Goal: Feedback & Contribution: Leave review/rating

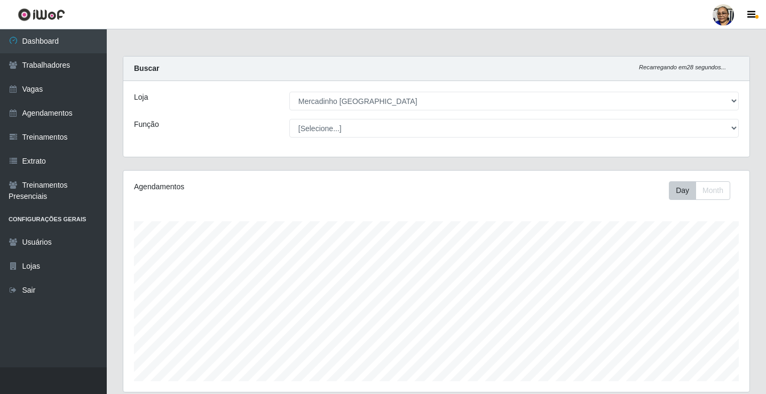
select select "345"
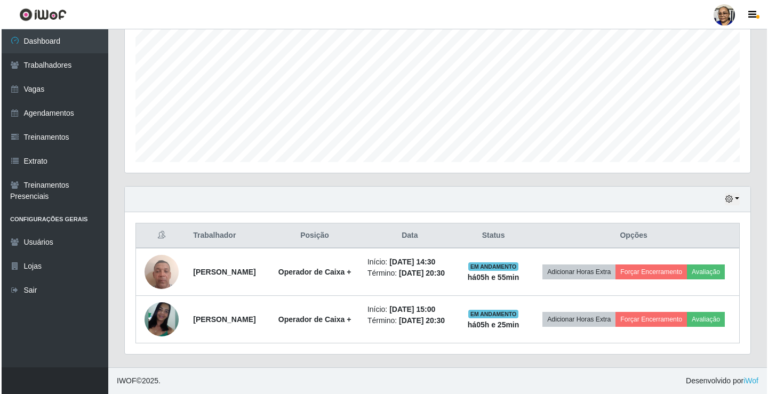
scroll to position [221, 626]
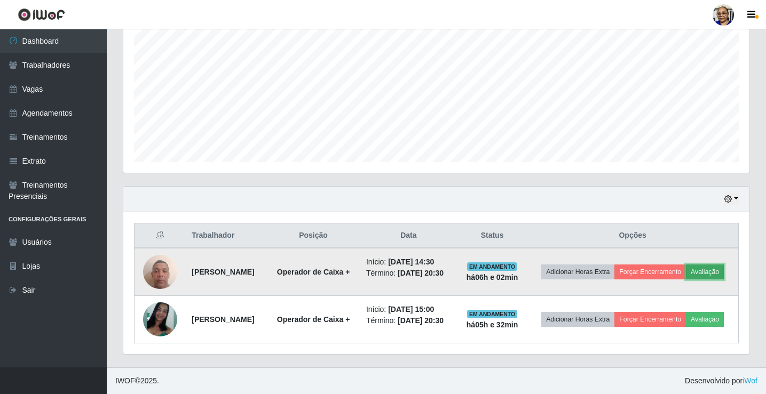
click at [712, 271] on button "Avaliação" at bounding box center [705, 272] width 38 height 15
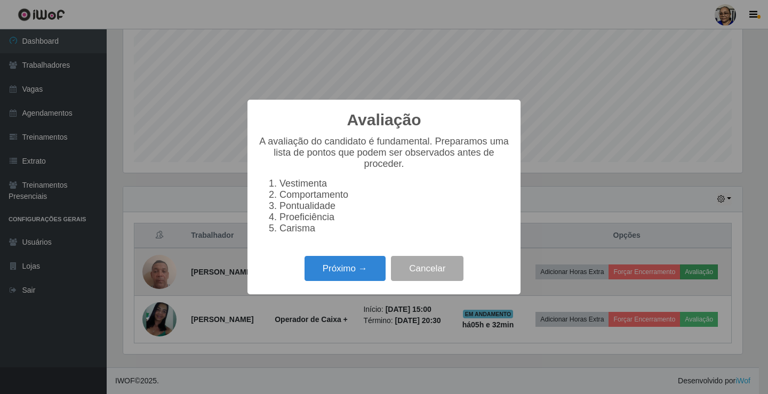
scroll to position [221, 620]
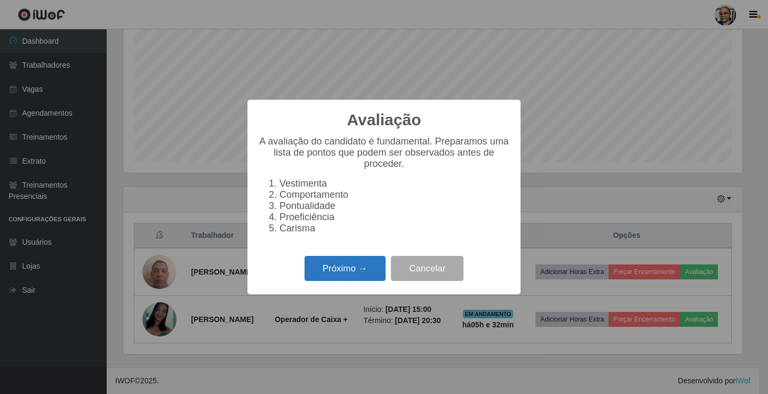
click at [374, 279] on button "Próximo →" at bounding box center [345, 268] width 81 height 25
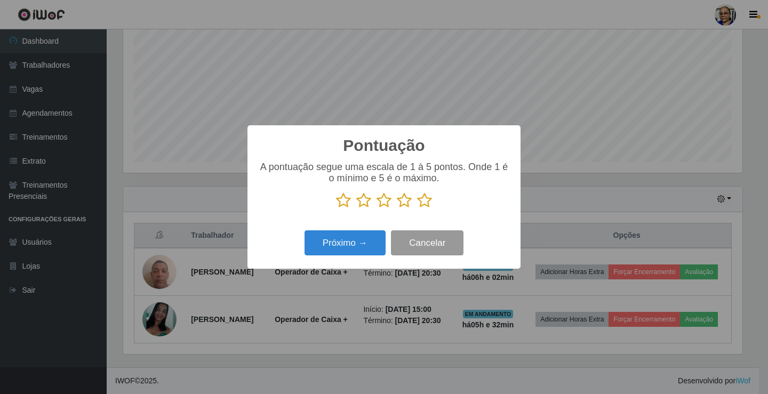
scroll to position [533395, 532996]
click at [422, 202] on icon at bounding box center [424, 201] width 15 height 16
click at [417, 209] on input "radio" at bounding box center [417, 209] width 0 height 0
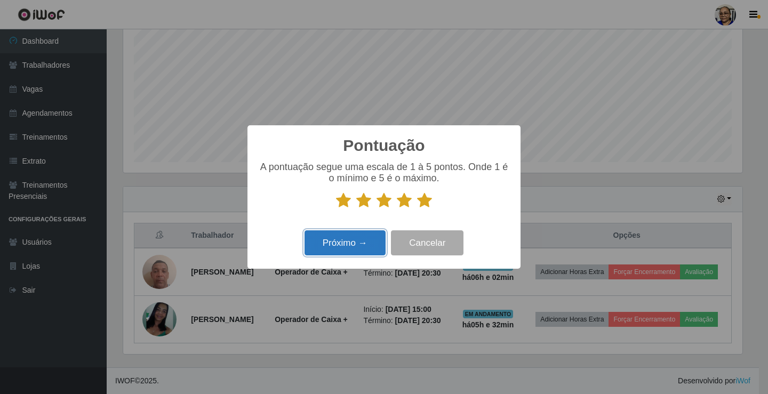
click at [356, 245] on button "Próximo →" at bounding box center [345, 243] width 81 height 25
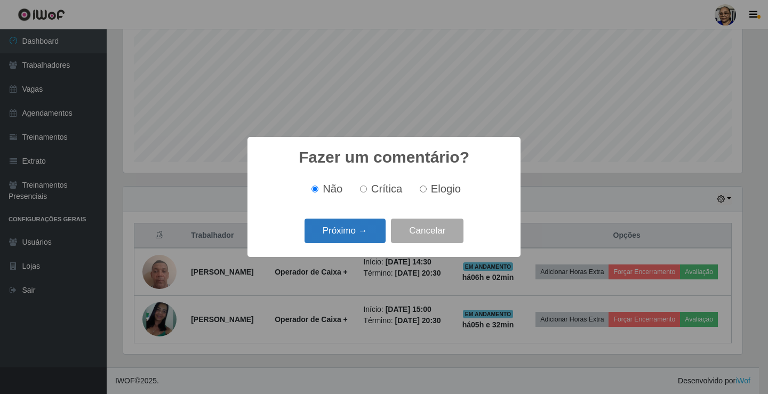
click at [365, 235] on button "Próximo →" at bounding box center [345, 231] width 81 height 25
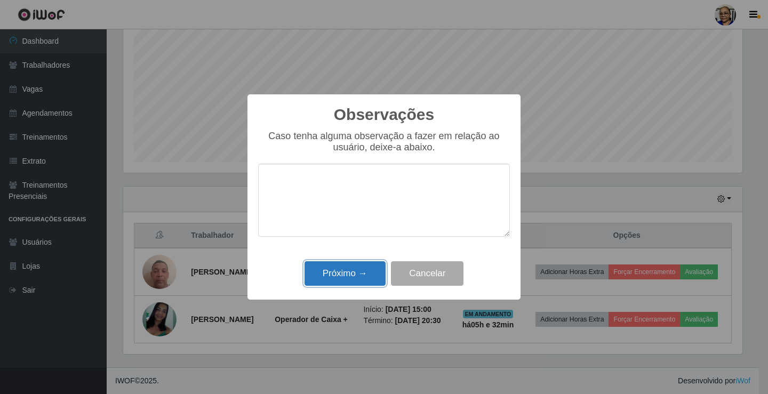
click at [366, 276] on button "Próximo →" at bounding box center [345, 273] width 81 height 25
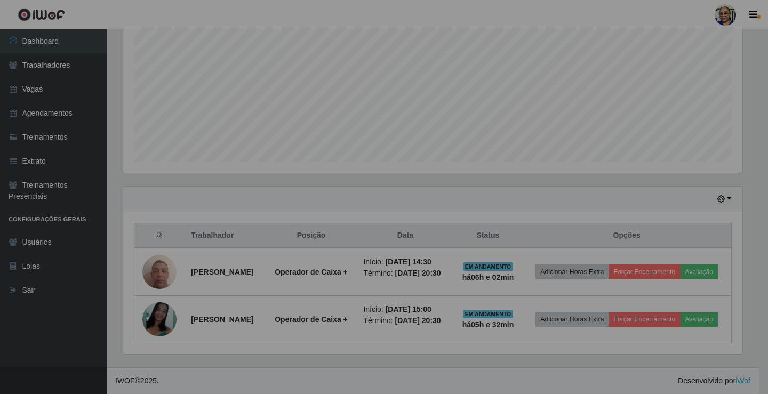
scroll to position [221, 626]
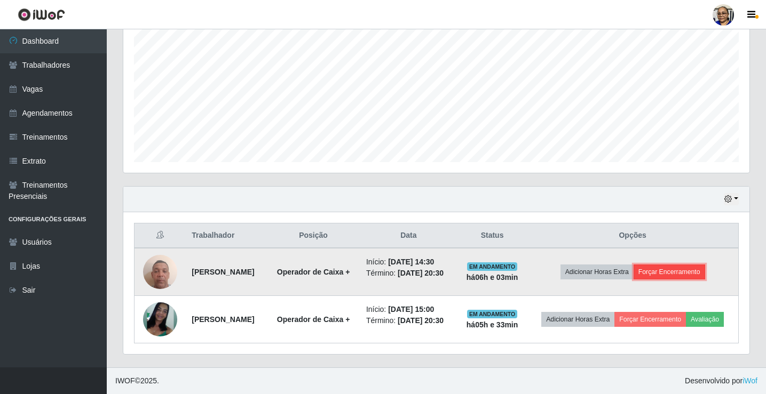
click at [684, 272] on button "Forçar Encerramento" at bounding box center [669, 272] width 72 height 15
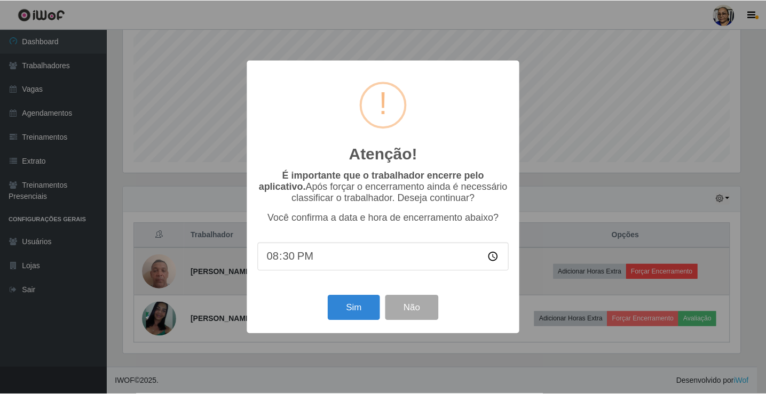
scroll to position [221, 620]
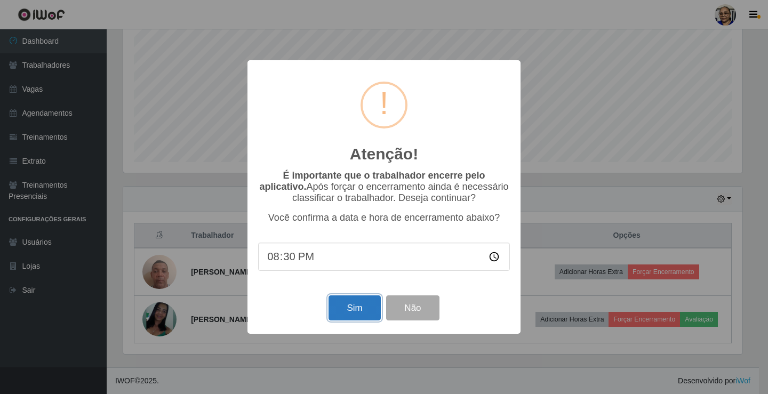
click at [358, 307] on button "Sim" at bounding box center [355, 308] width 52 height 25
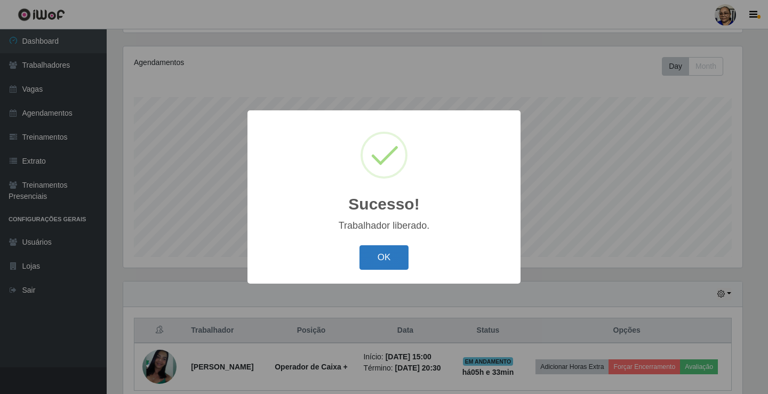
click at [386, 259] on button "OK" at bounding box center [385, 257] width 50 height 25
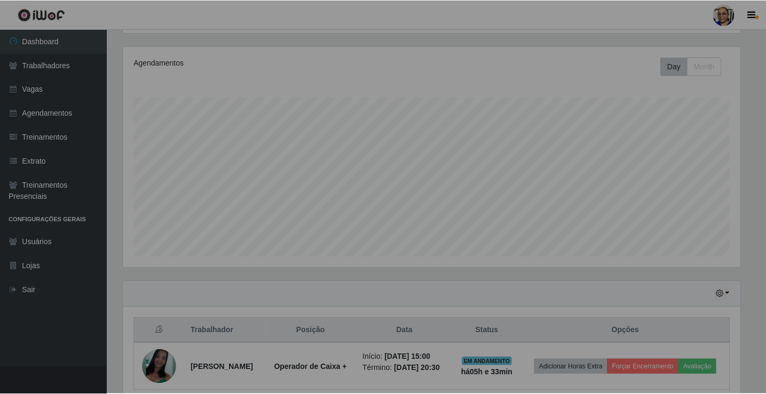
scroll to position [221, 626]
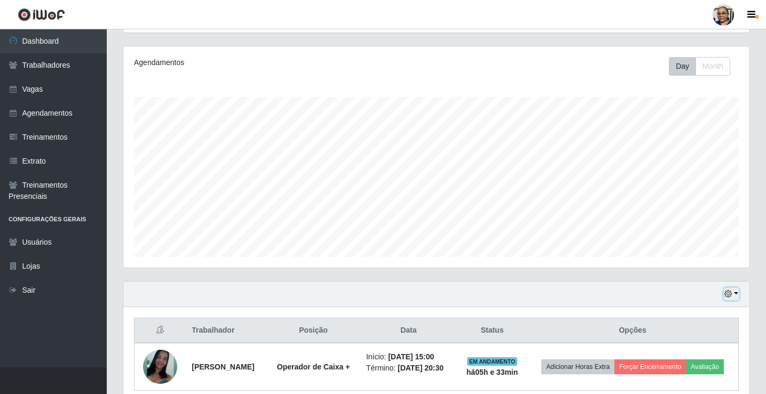
click at [736, 293] on button "button" at bounding box center [731, 294] width 15 height 12
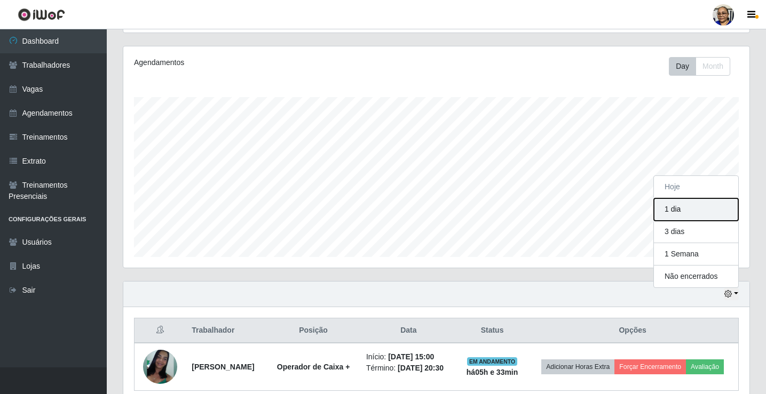
click at [712, 212] on button "1 dia" at bounding box center [696, 210] width 84 height 22
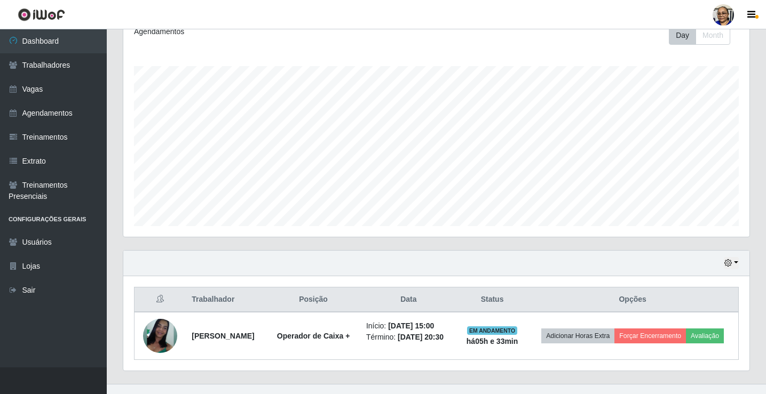
scroll to position [172, 0]
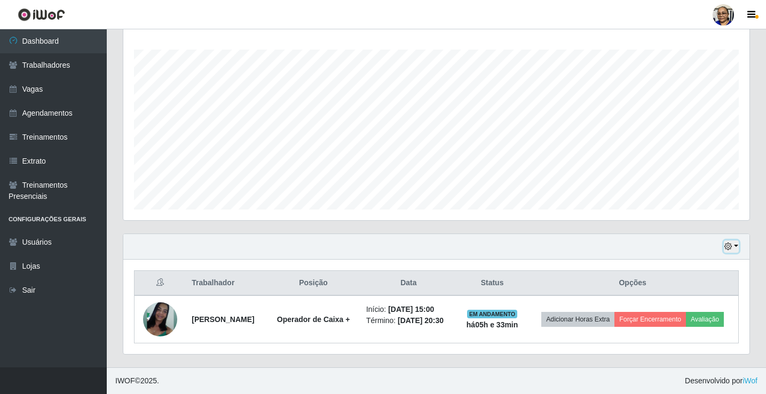
click at [734, 247] on button "button" at bounding box center [731, 247] width 15 height 12
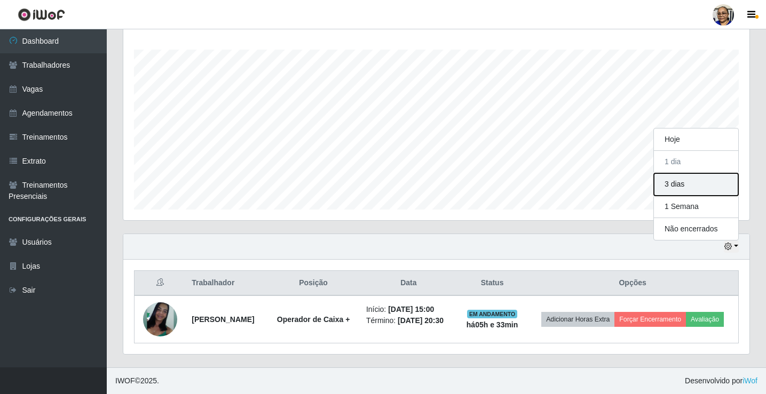
click at [696, 185] on button "3 dias" at bounding box center [696, 184] width 84 height 22
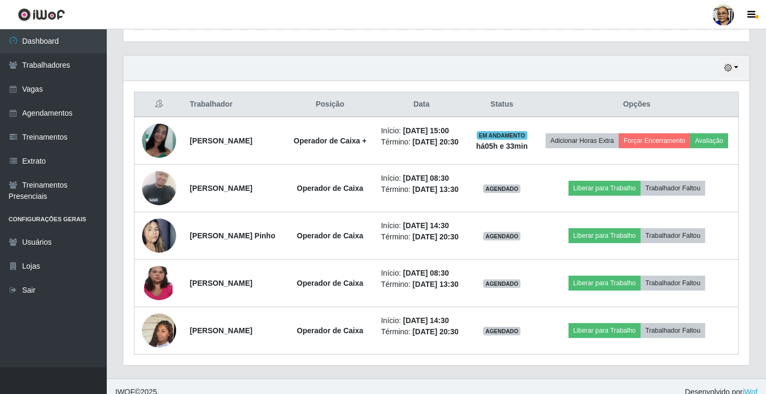
scroll to position [332, 0]
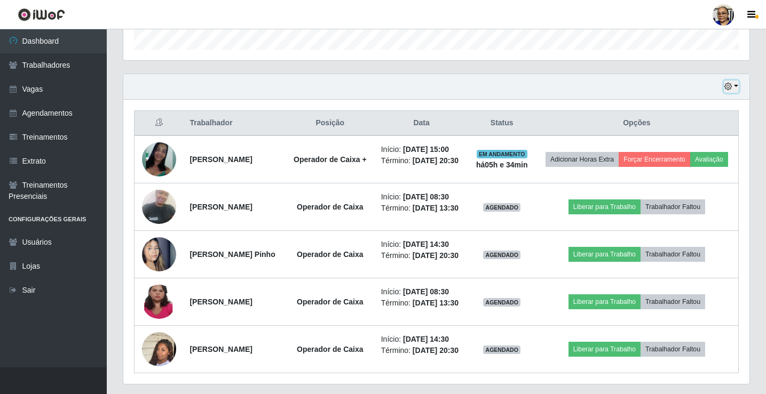
click at [734, 84] on button "button" at bounding box center [731, 87] width 15 height 12
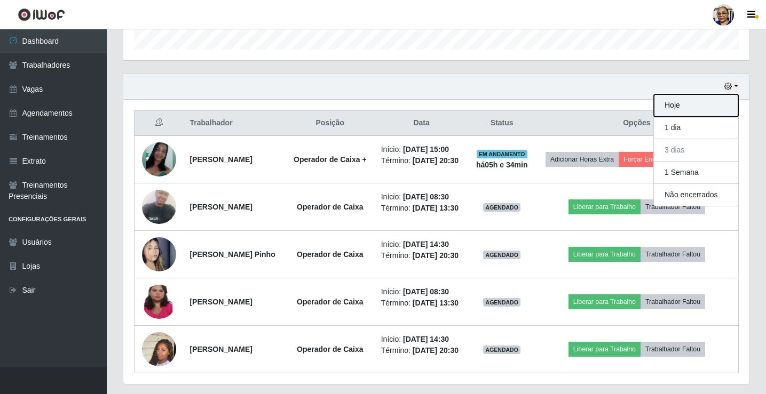
click at [695, 104] on button "Hoje" at bounding box center [696, 105] width 84 height 22
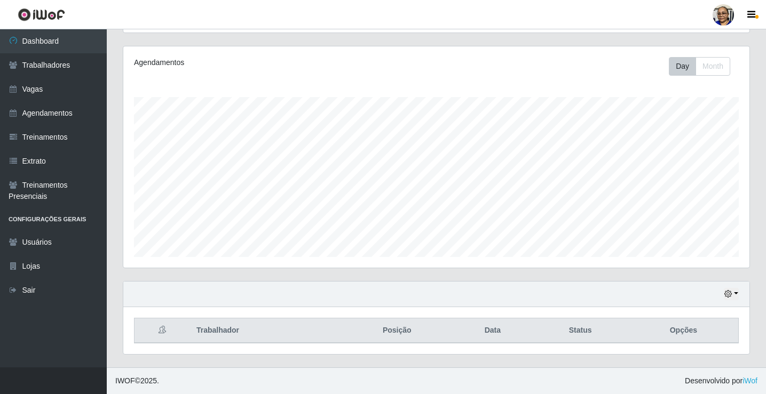
scroll to position [172, 0]
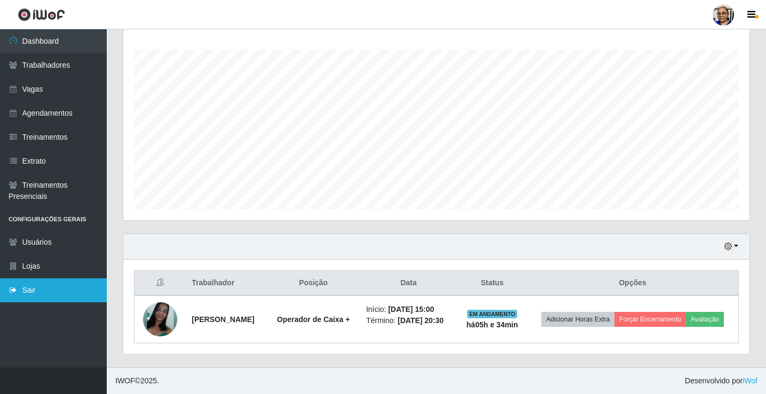
click at [30, 291] on link "Sair" at bounding box center [53, 291] width 107 height 24
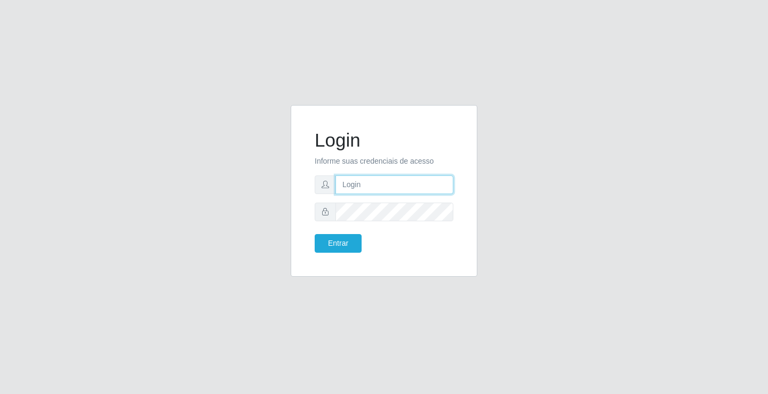
type input "[EMAIL_ADDRESS][DOMAIN_NAME]"
